Goal: Information Seeking & Learning: Learn about a topic

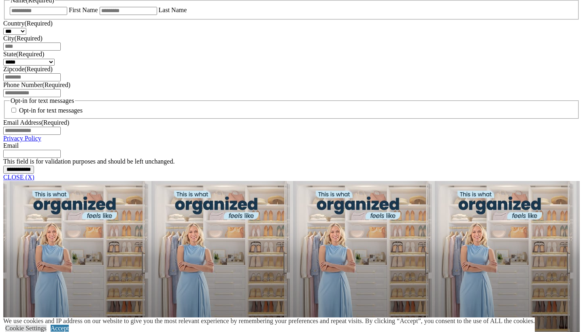
scroll to position [571, 0]
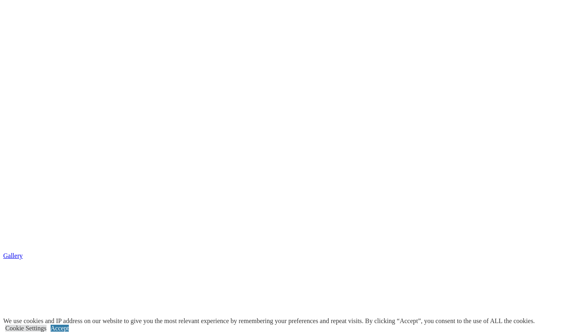
scroll to position [1288, 0]
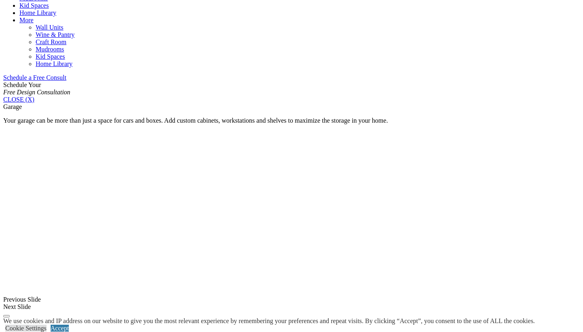
scroll to position [496, 0]
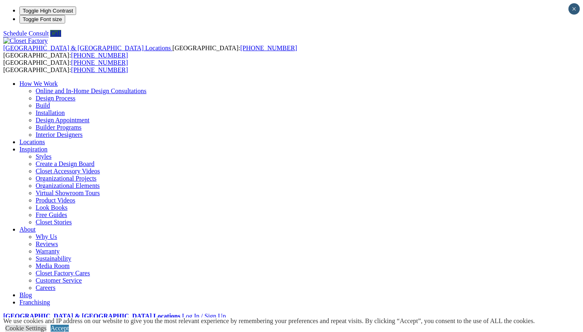
scroll to position [0, 0]
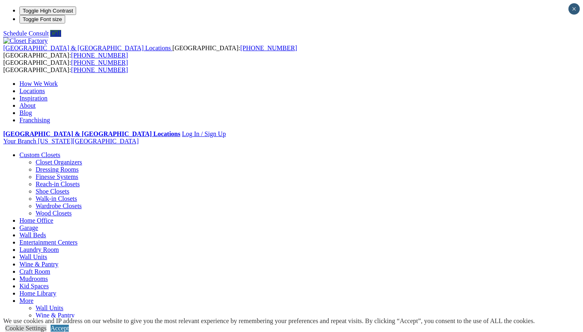
click at [38, 224] on link "Garage" at bounding box center [28, 227] width 19 height 7
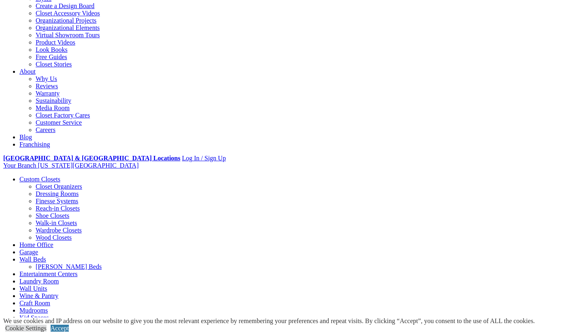
scroll to position [106, 0]
